Goal: Information Seeking & Learning: Find specific fact

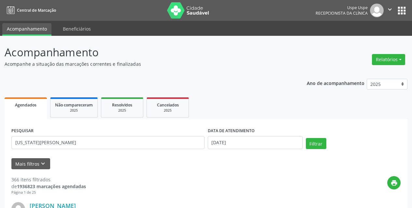
type input "[US_STATE][PERSON_NAME]"
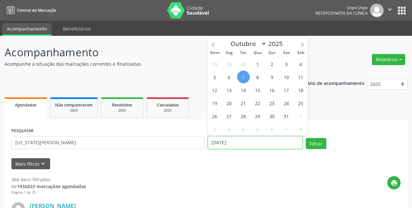
drag, startPoint x: 247, startPoint y: 141, endPoint x: 167, endPoint y: 143, distance: 80.5
click at [167, 143] on div "PESQUISAR [US_STATE][PERSON_NAME] DATA DE ATENDIMENTO [DATE] Filtrar" at bounding box center [206, 140] width 392 height 28
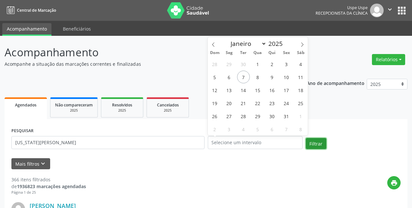
click at [315, 145] on button "Filtrar" at bounding box center [316, 143] width 21 height 11
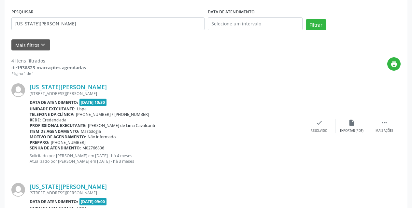
scroll to position [130, 0]
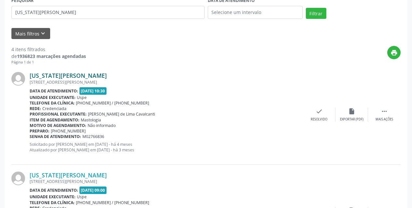
click at [84, 76] on link "[US_STATE][PERSON_NAME]" at bounding box center [68, 75] width 77 height 7
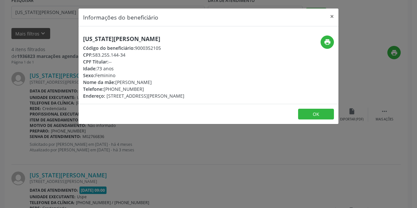
click at [116, 55] on div "CPF: 583.255.144-34" at bounding box center [133, 54] width 101 height 7
drag, startPoint x: 116, startPoint y: 55, endPoint x: 135, endPoint y: 54, distance: 19.2
click at [135, 54] on div "CPF: 583.255.144-34" at bounding box center [133, 54] width 101 height 7
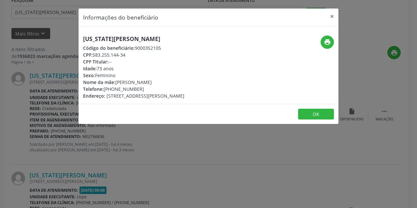
drag, startPoint x: 126, startPoint y: 54, endPoint x: 93, endPoint y: 54, distance: 33.2
click at [93, 54] on div "CPF: 583.255.144-34" at bounding box center [133, 54] width 101 height 7
copy div "583.255.144-34"
click at [331, 19] on button "×" at bounding box center [331, 16] width 13 height 16
